Goal: Find contact information: Obtain details needed to contact an individual or organization

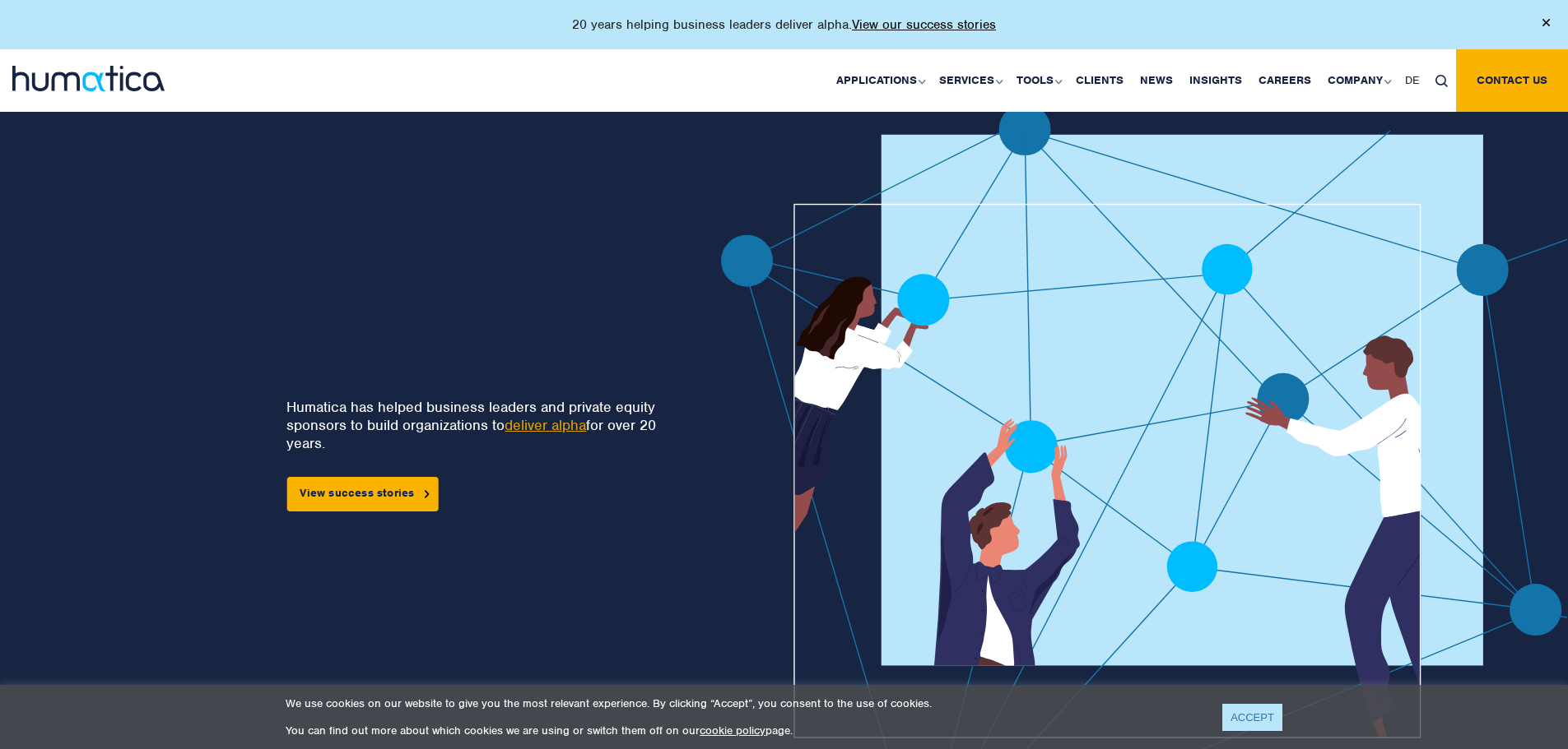
click at [1245, 720] on link "ACCEPT" at bounding box center [1252, 717] width 60 height 27
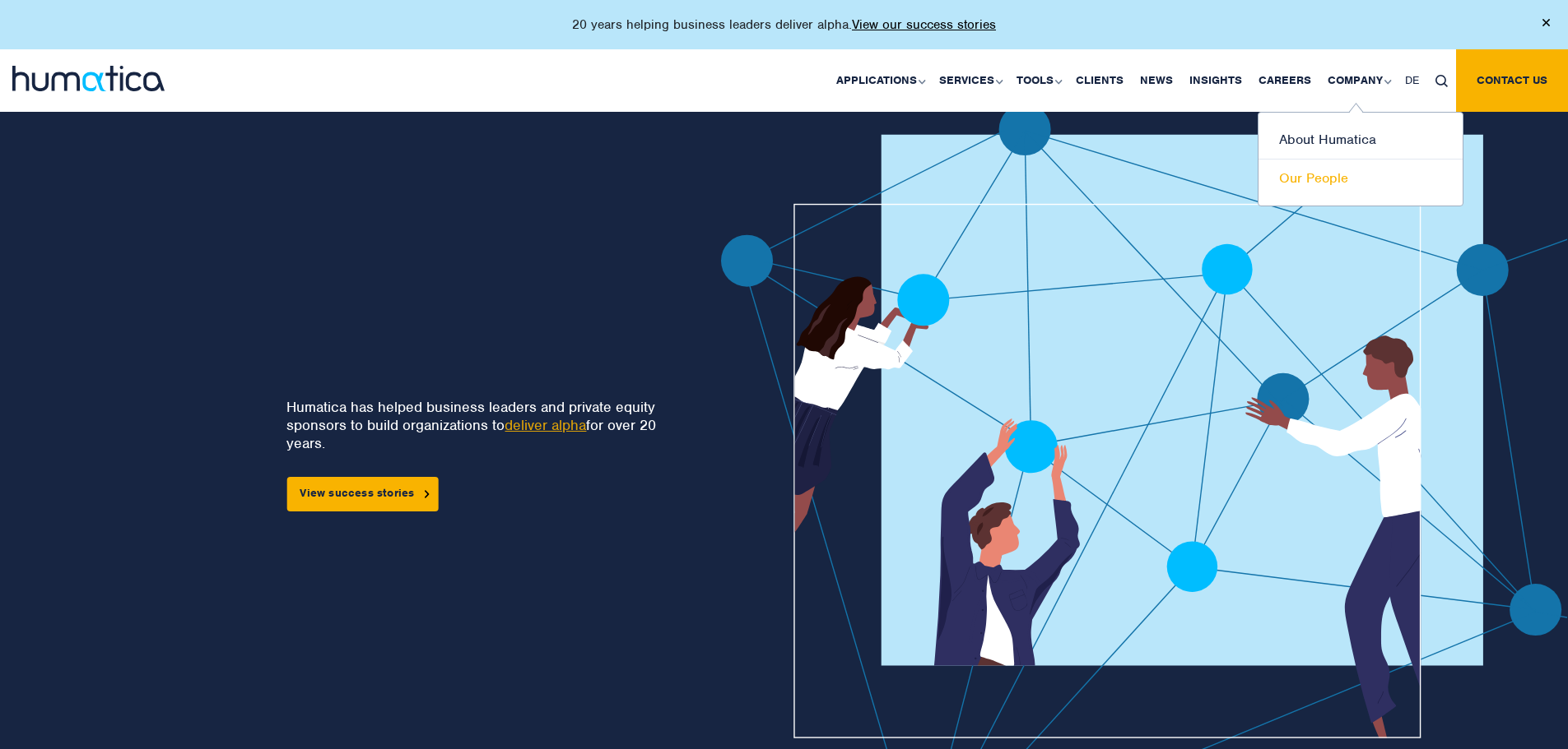
click at [1321, 180] on link "Our People" at bounding box center [1360, 178] width 204 height 38
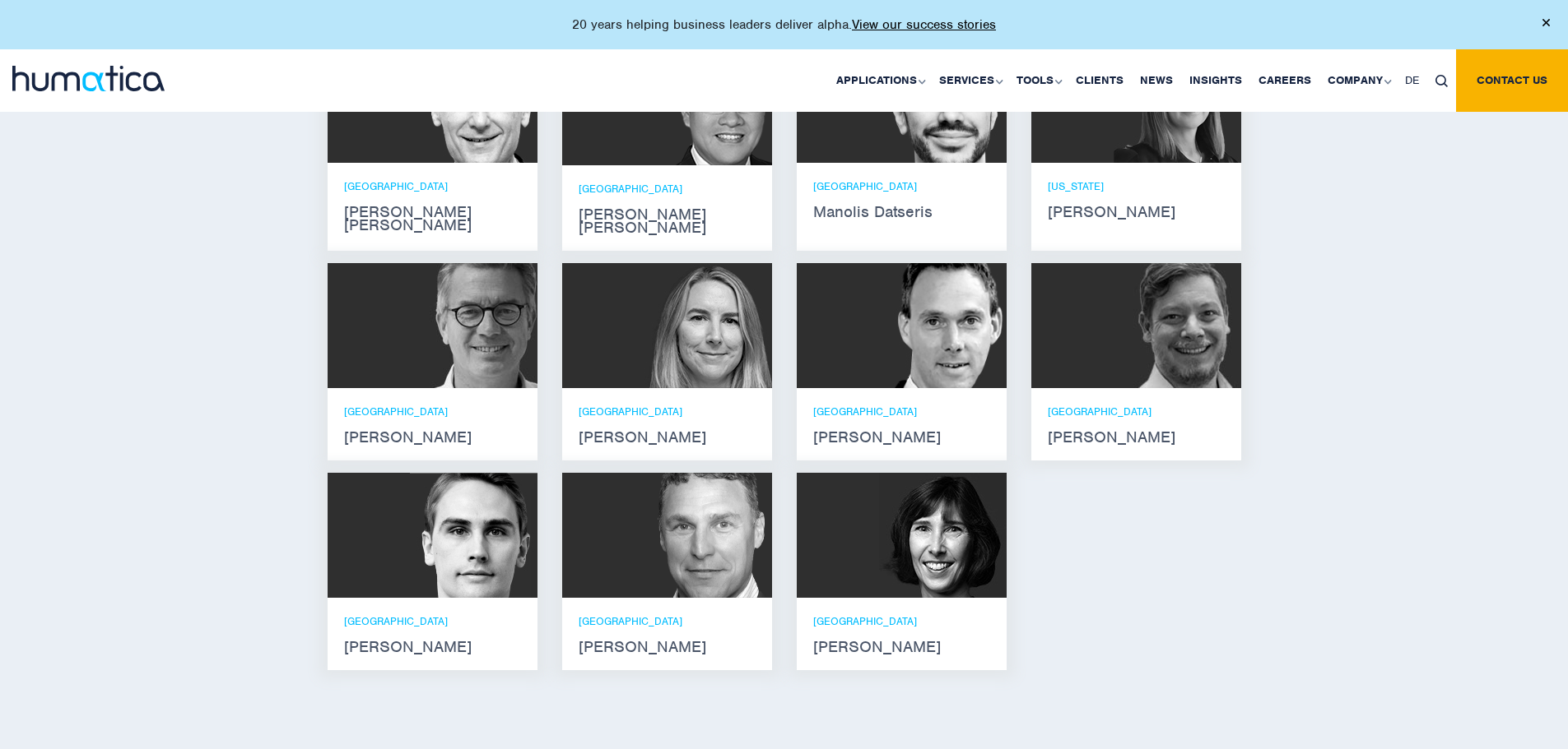
scroll to position [1152, 0]
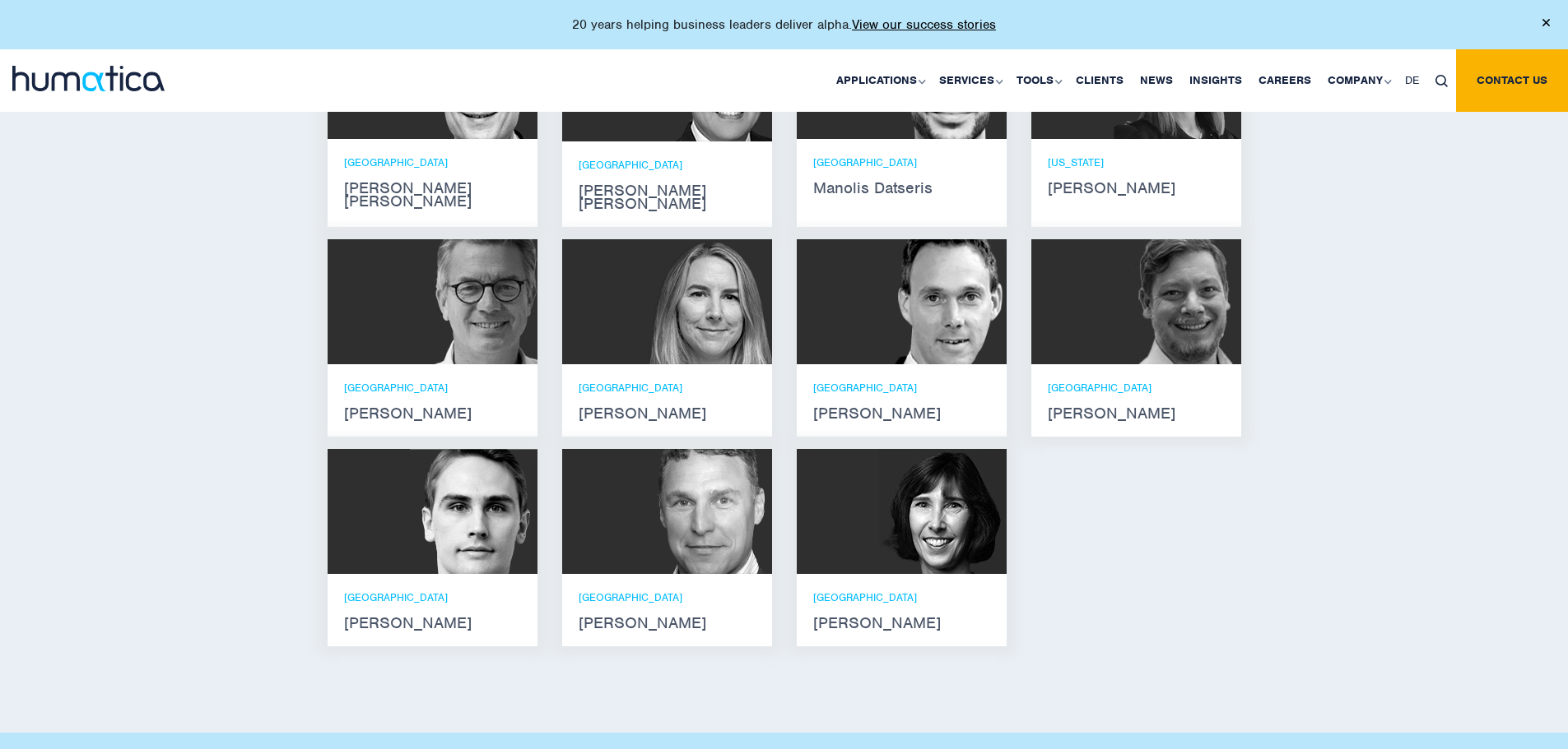
click at [855, 380] on div "MUNICH [PERSON_NAME]" at bounding box center [902, 400] width 177 height 40
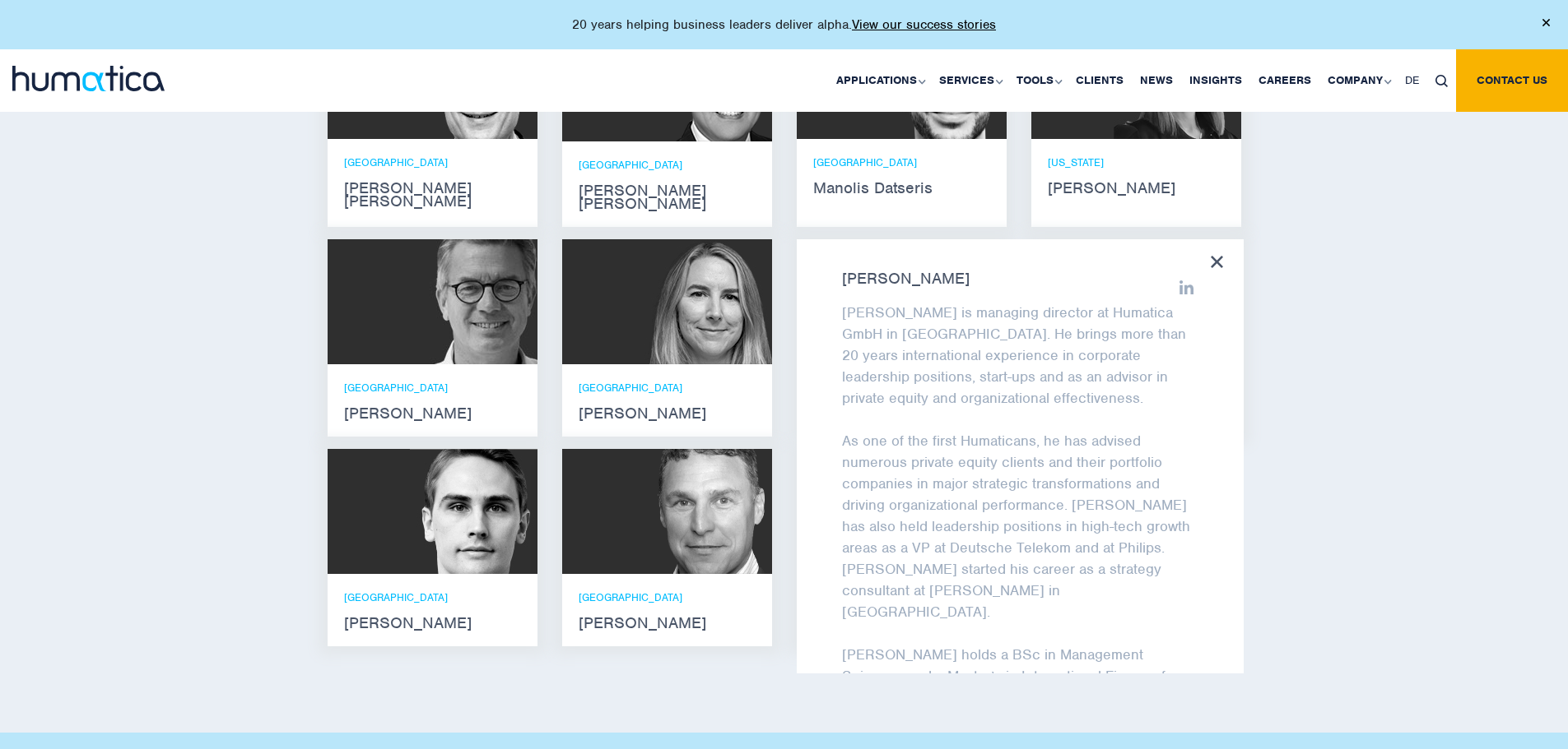
click at [1179, 280] on icon at bounding box center [1186, 287] width 15 height 15
